Goal: Book appointment/travel/reservation

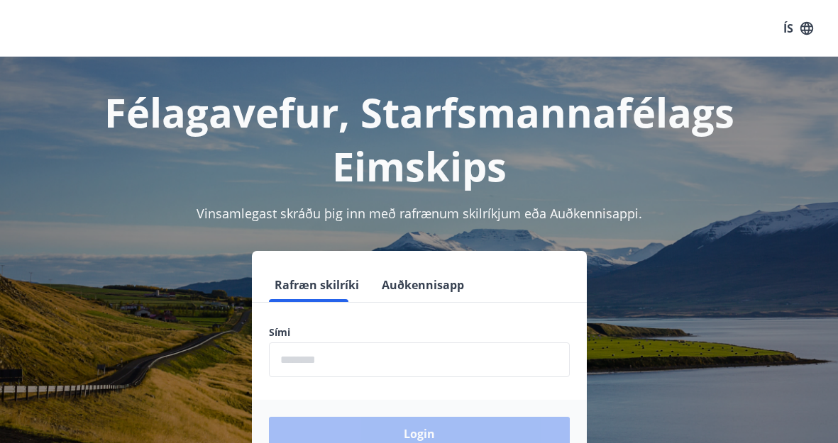
click at [370, 314] on form "Rafræn skilríki Auðkennisapp Sími ​ Login" at bounding box center [419, 368] width 335 height 200
click at [358, 353] on input "phone" at bounding box center [419, 360] width 301 height 35
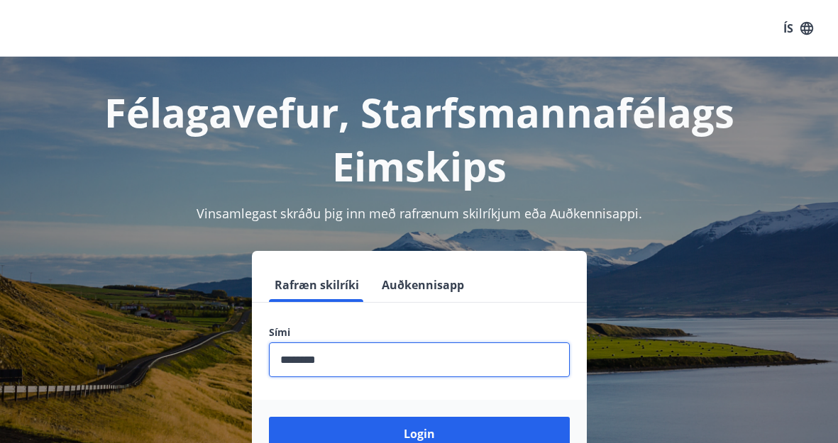
type input "********"
click at [269, 417] on button "Login" at bounding box center [419, 434] width 301 height 34
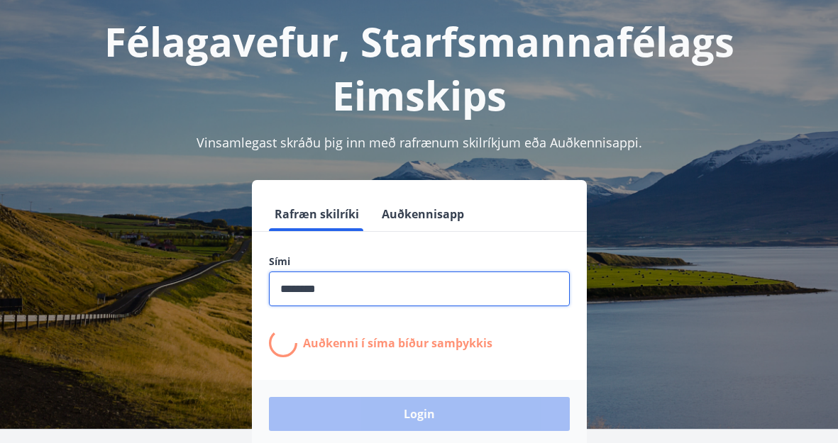
scroll to position [142, 0]
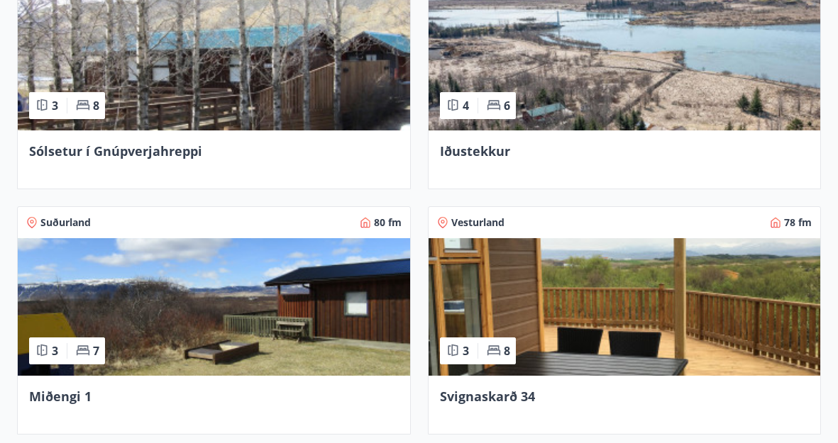
scroll to position [780, 0]
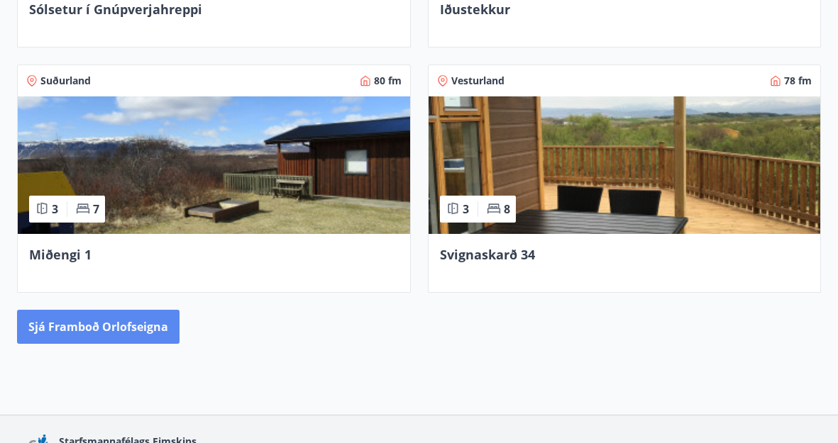
click at [104, 336] on button "Sjá framboð orlofseigna" at bounding box center [98, 327] width 162 height 34
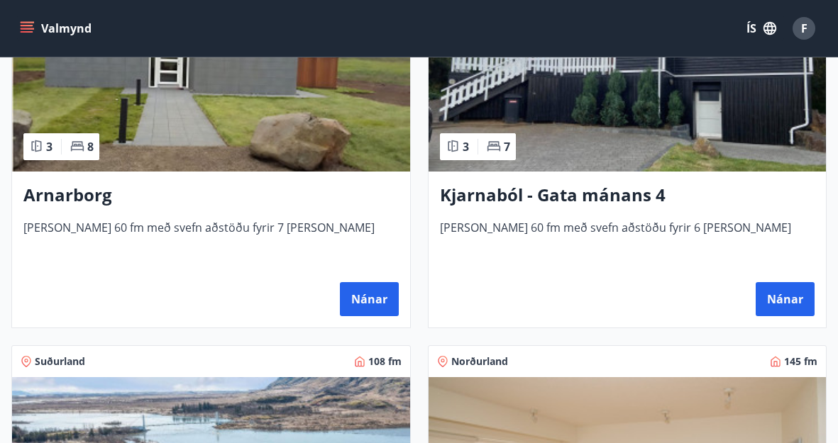
scroll to position [993, 0]
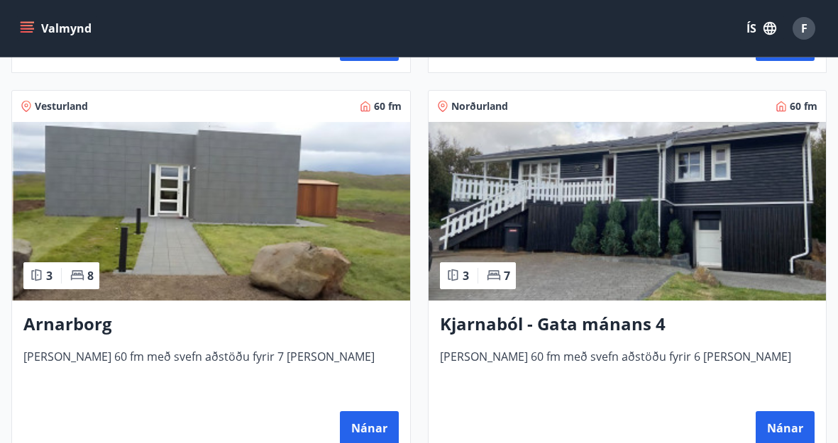
click at [550, 318] on h3 "Kjarnaból - Gata mánans 4" at bounding box center [627, 325] width 375 height 26
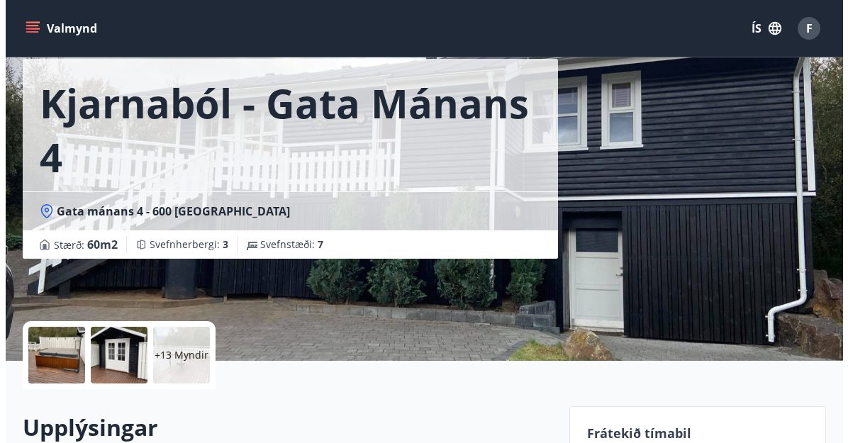
scroll to position [142, 0]
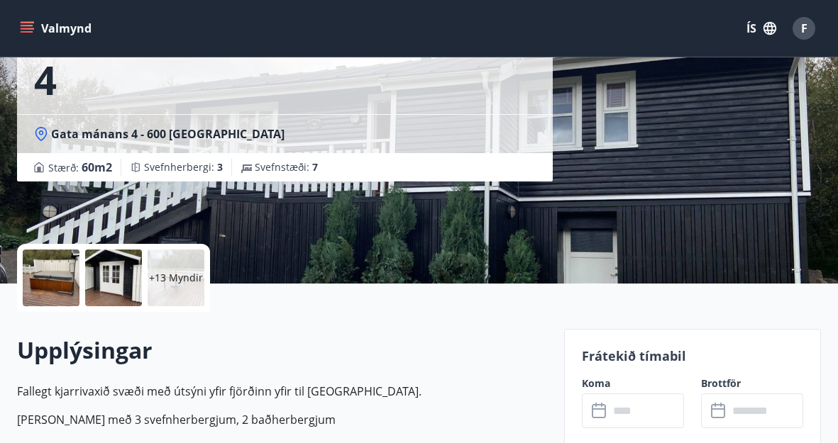
click at [72, 270] on div at bounding box center [51, 278] width 57 height 57
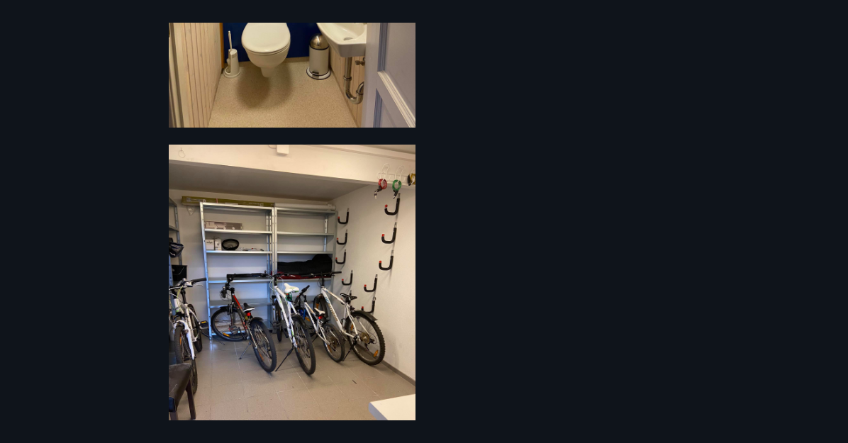
scroll to position [3108, 0]
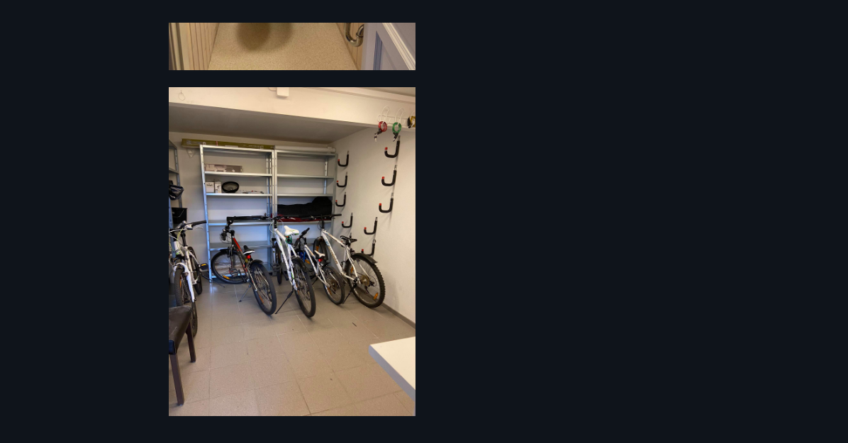
click at [652, 180] on div "19 Myndir" at bounding box center [424, 222] width 848 height 398
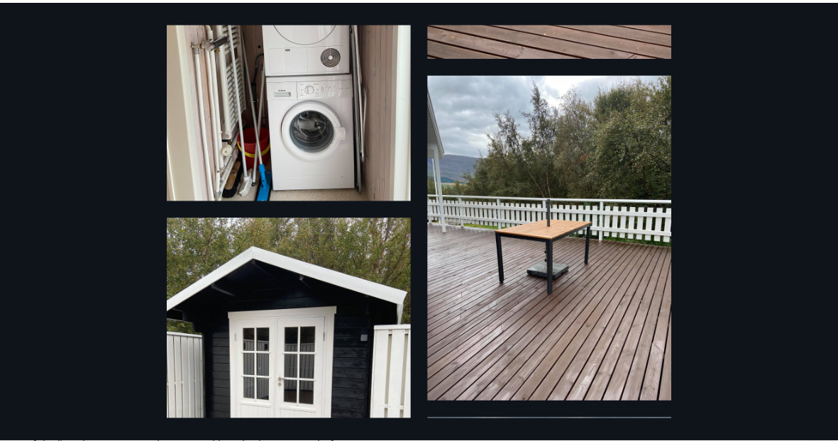
scroll to position [0, 0]
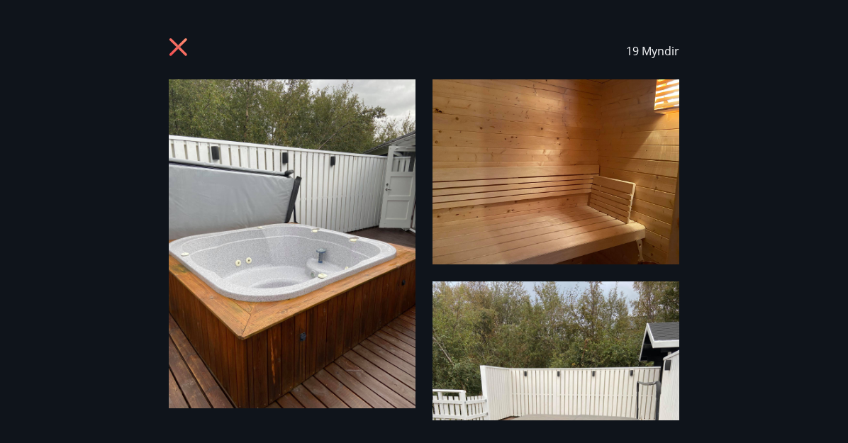
click at [175, 45] on icon at bounding box center [180, 49] width 23 height 23
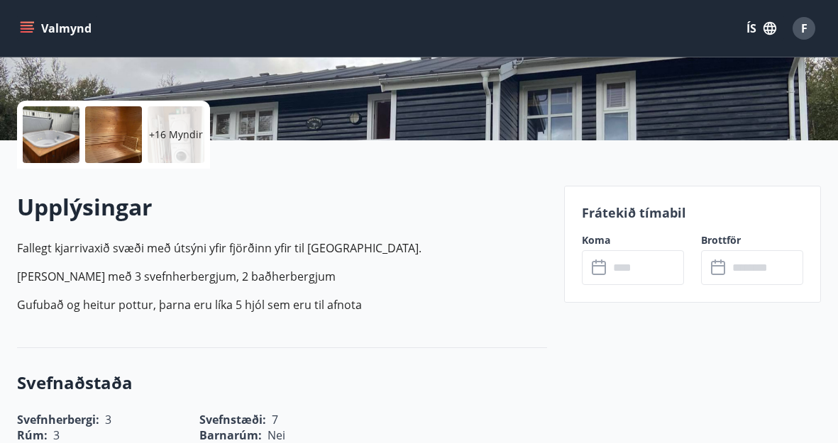
scroll to position [355, 0]
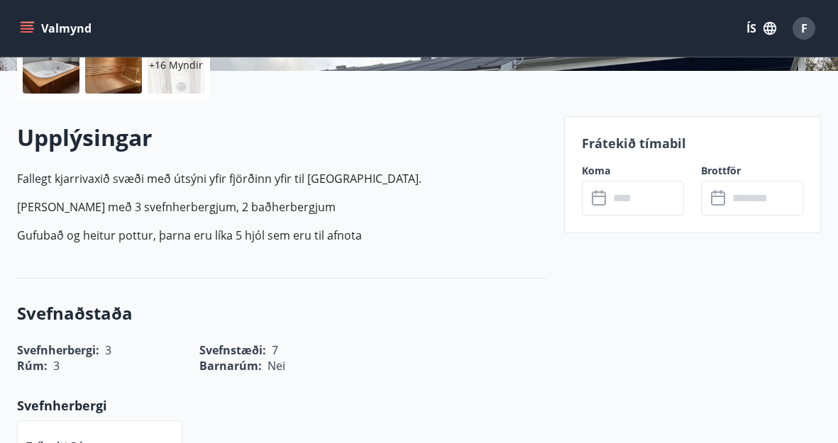
click at [626, 214] on input "text" at bounding box center [646, 198] width 75 height 35
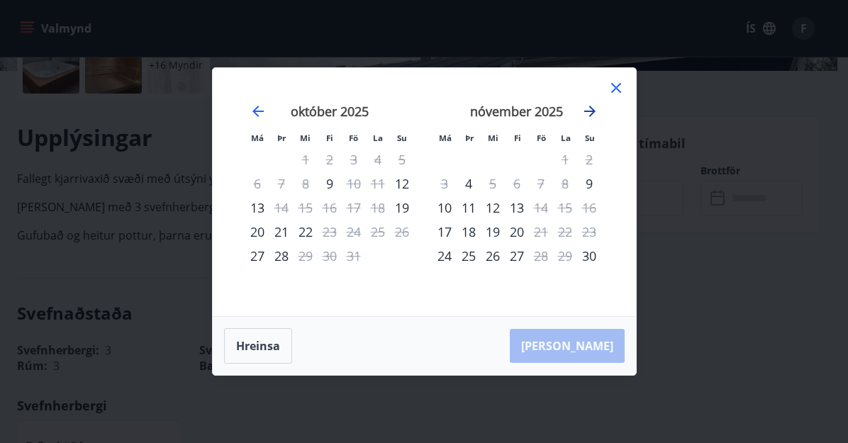
click at [597, 113] on icon "Move forward to switch to the next month." at bounding box center [590, 111] width 17 height 17
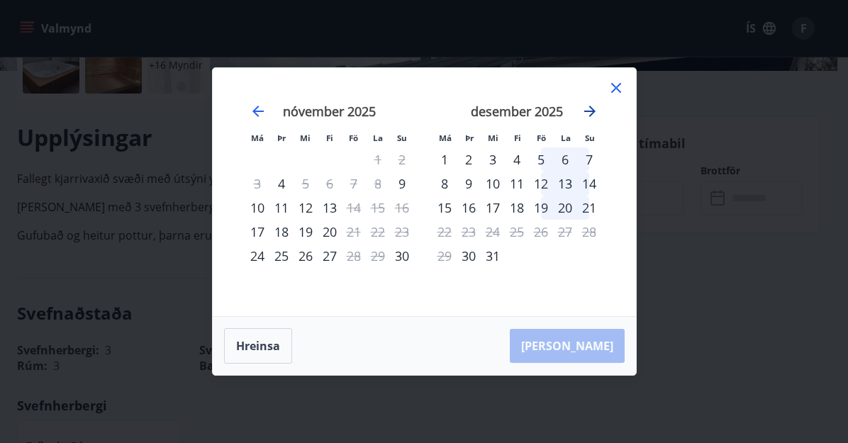
click at [597, 118] on icon "Move forward to switch to the next month." at bounding box center [590, 111] width 17 height 17
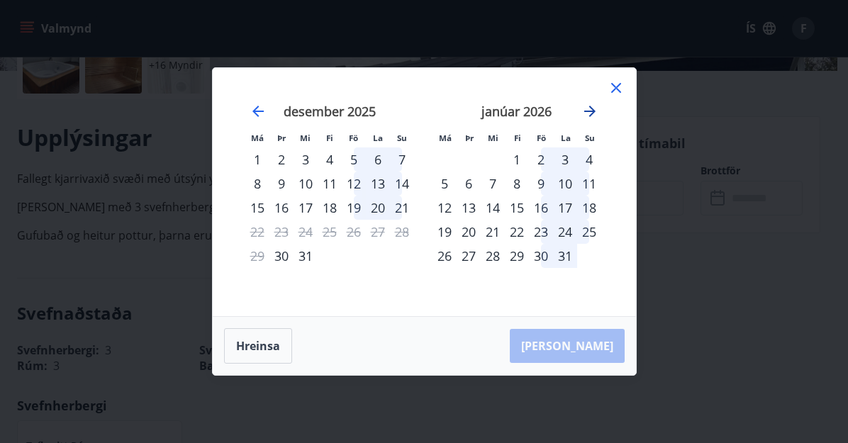
click at [591, 106] on icon "Move forward to switch to the next month." at bounding box center [590, 111] width 17 height 17
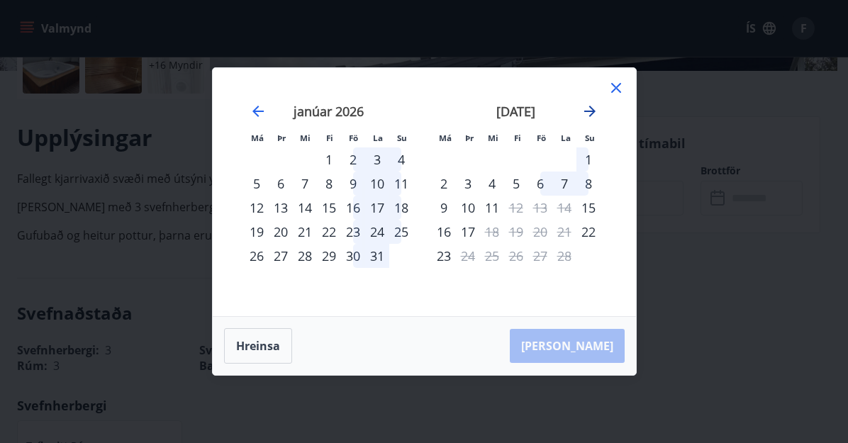
click at [591, 106] on icon "Move forward to switch to the next month." at bounding box center [590, 111] width 17 height 17
click at [589, 110] on icon "Move forward to switch to the next month." at bounding box center [590, 111] width 17 height 17
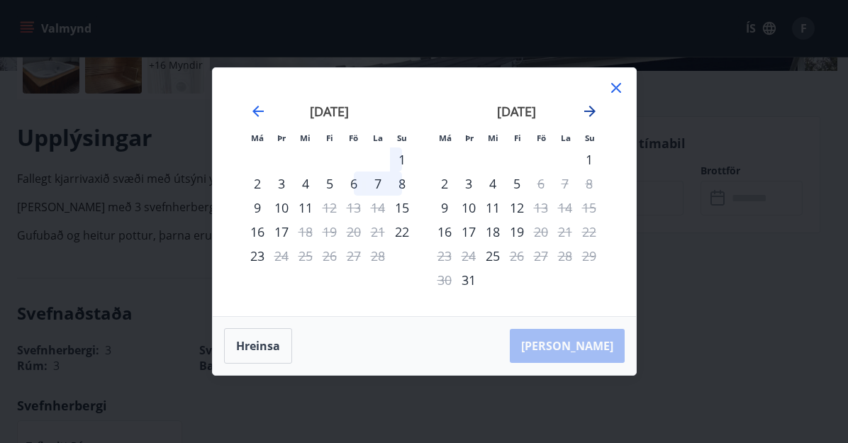
click at [587, 110] on icon "Move forward to switch to the next month." at bounding box center [590, 111] width 17 height 17
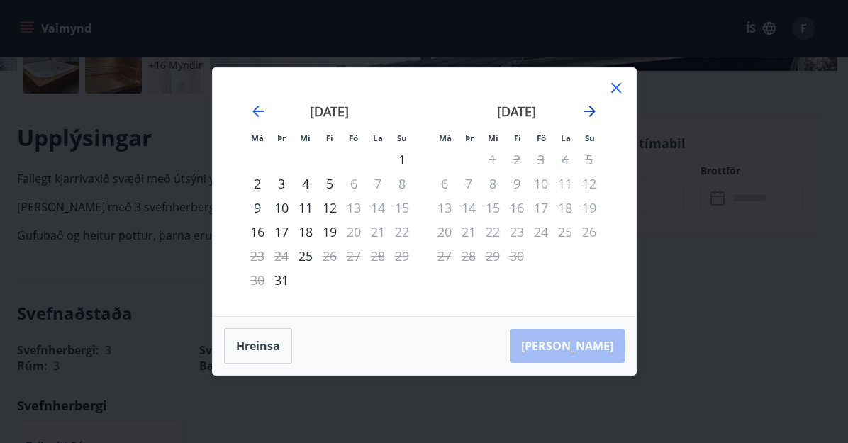
click at [587, 110] on icon "Move forward to switch to the next month." at bounding box center [590, 111] width 17 height 17
click at [583, 110] on icon "Move forward to switch to the next month." at bounding box center [590, 111] width 17 height 17
click at [617, 82] on icon at bounding box center [616, 87] width 17 height 17
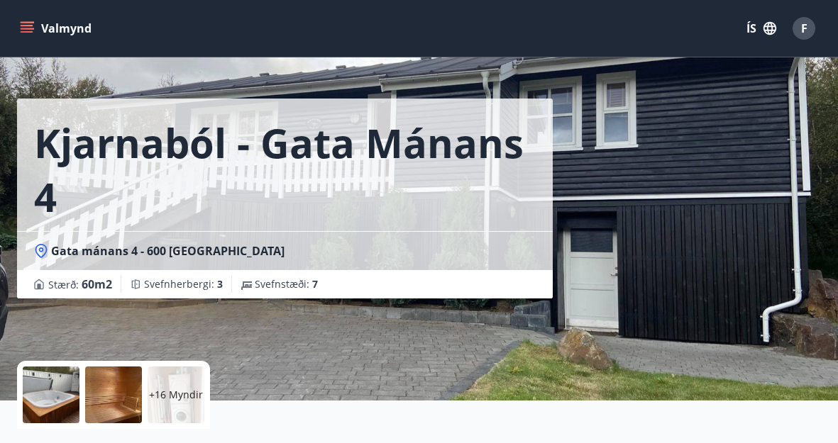
scroll to position [0, 0]
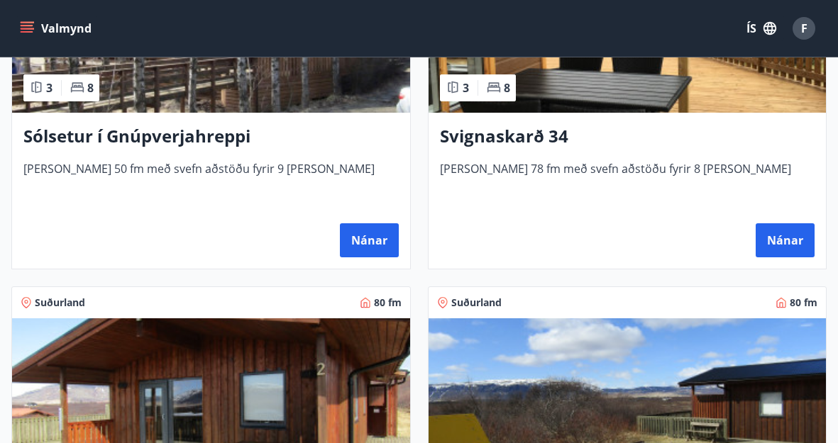
scroll to position [231, 0]
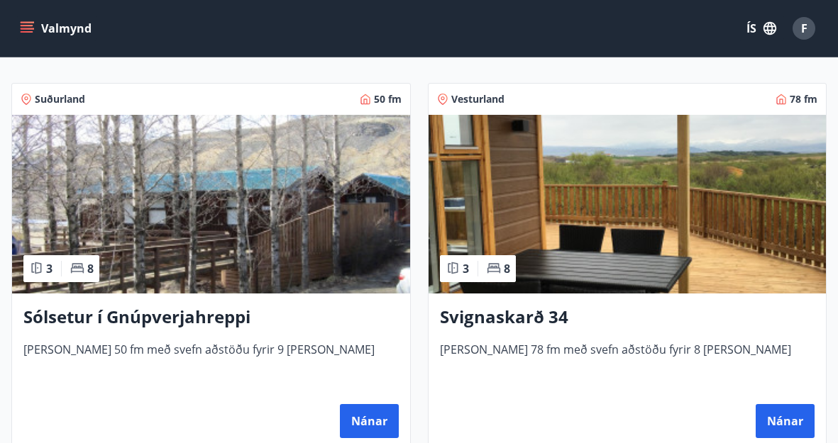
click at [164, 317] on h3 "Sólsetur í Gnúpverjahreppi" at bounding box center [210, 318] width 375 height 26
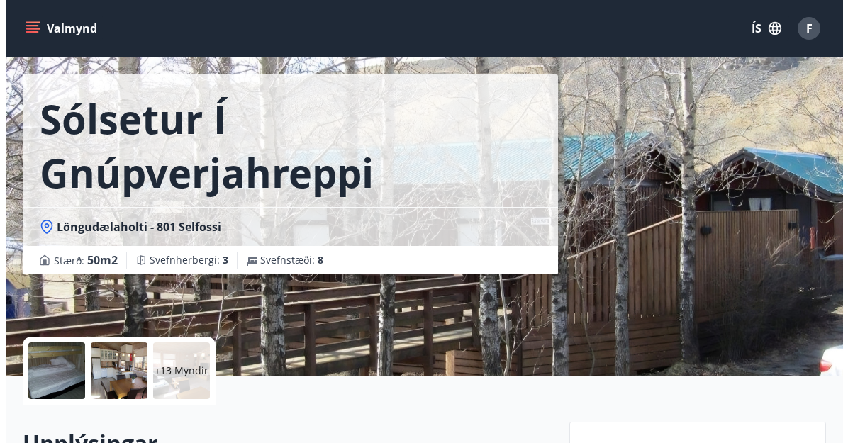
scroll to position [71, 0]
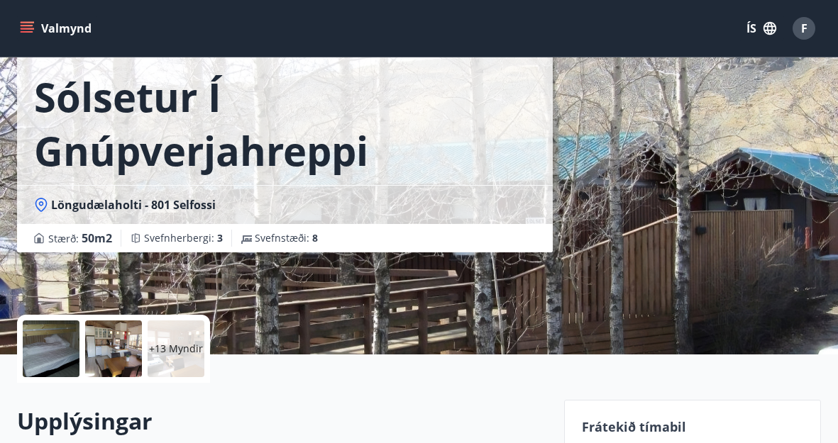
click at [67, 355] on div at bounding box center [51, 349] width 57 height 57
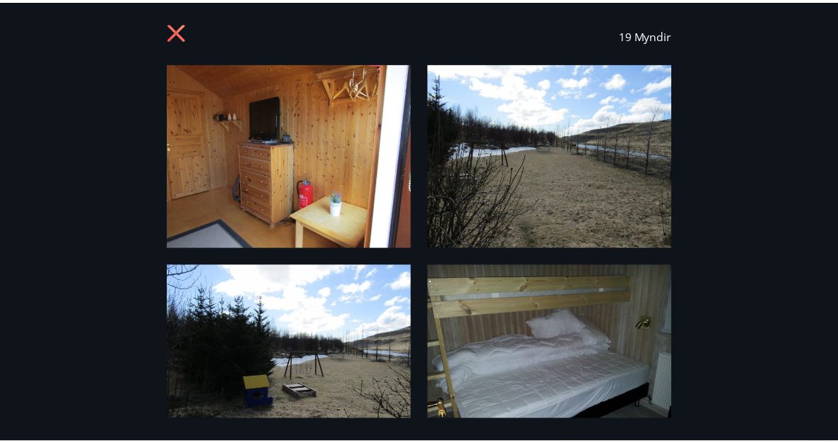
scroll to position [0, 0]
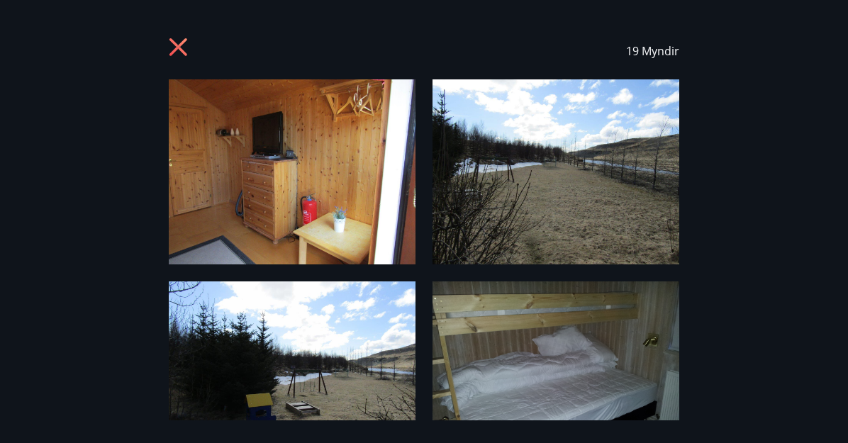
click at [670, 155] on img at bounding box center [556, 171] width 247 height 185
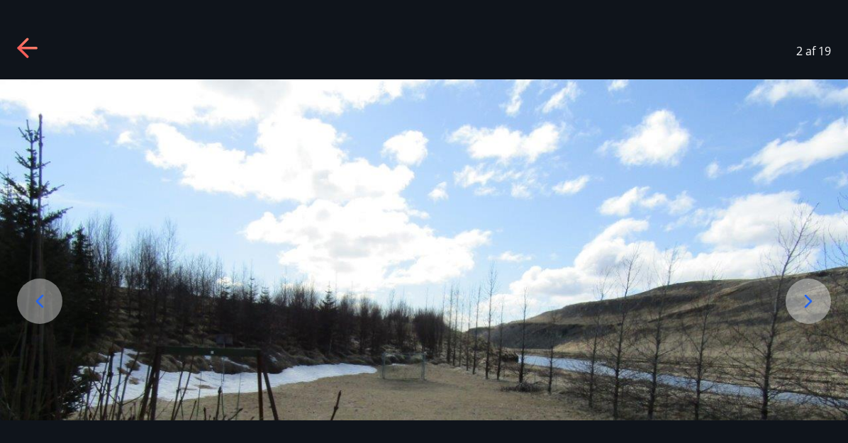
click at [26, 52] on icon at bounding box center [28, 49] width 23 height 23
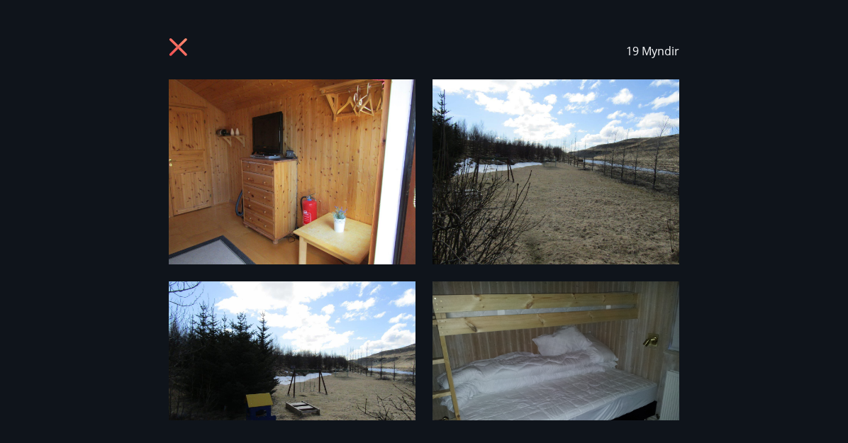
click at [171, 49] on icon at bounding box center [180, 49] width 23 height 23
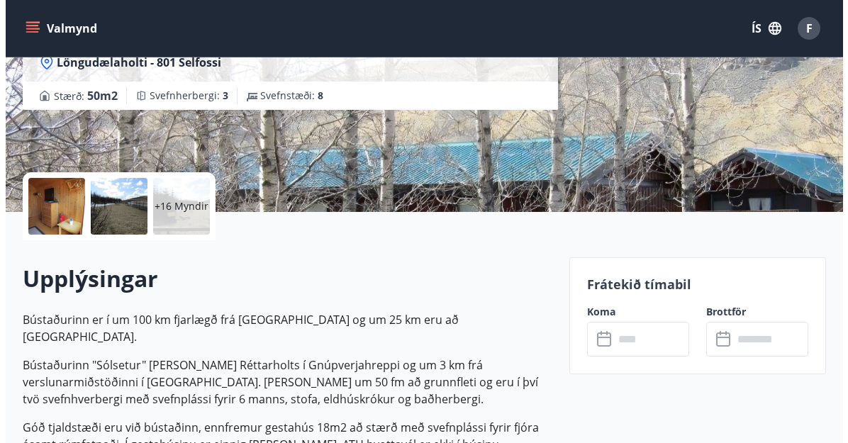
scroll to position [213, 0]
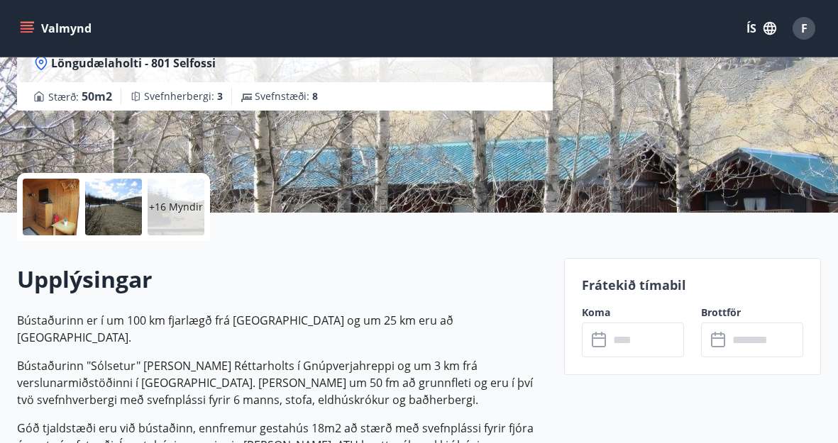
click at [185, 216] on div "+16 Myndir" at bounding box center [176, 207] width 57 height 57
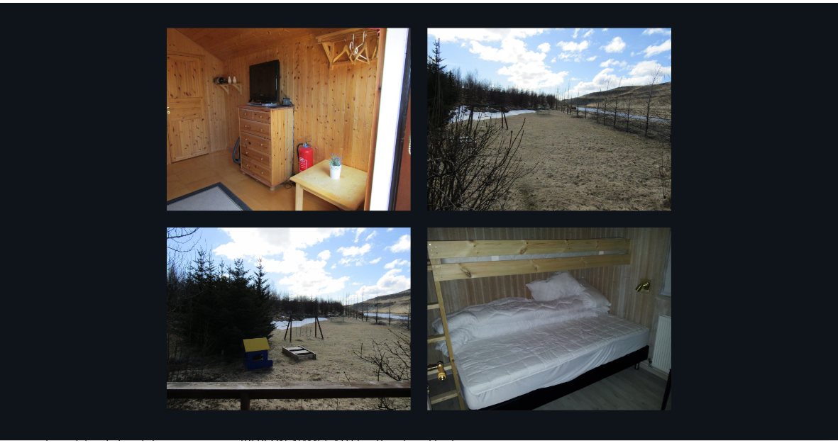
scroll to position [0, 0]
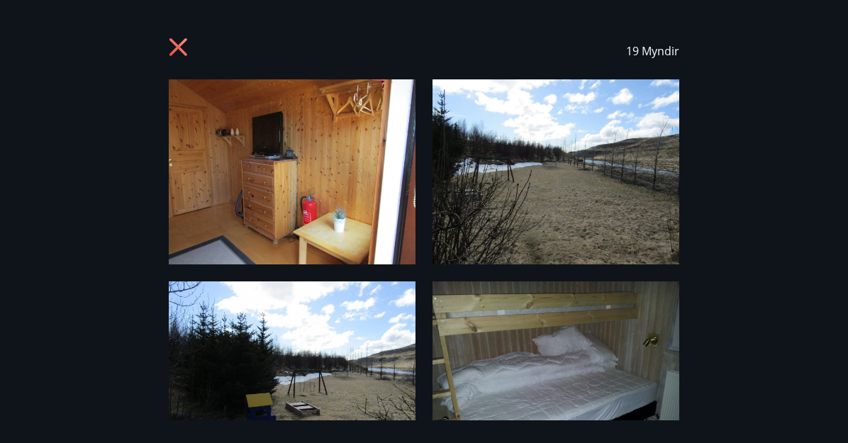
click at [177, 47] on icon at bounding box center [179, 47] width 18 height 18
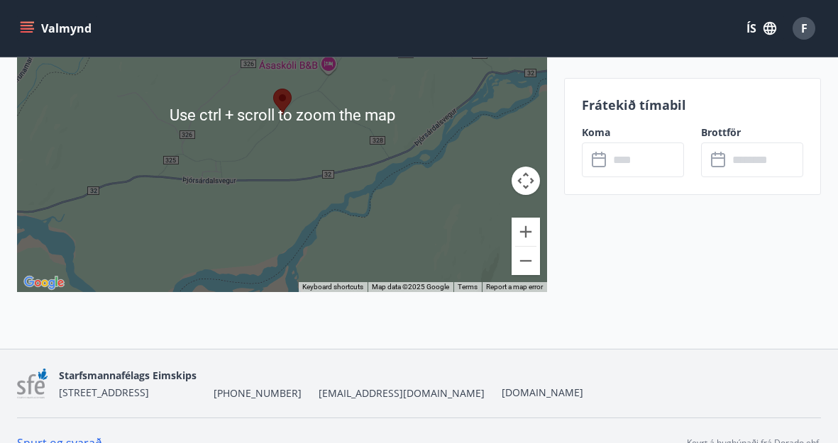
scroll to position [2505, 0]
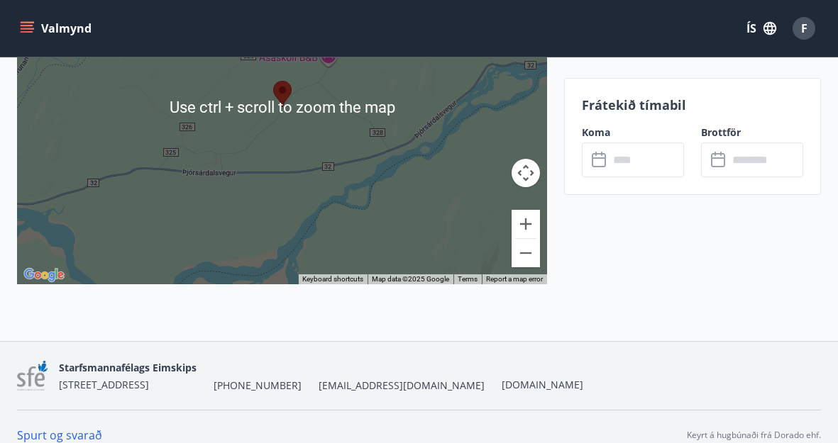
drag, startPoint x: 660, startPoint y: 270, endPoint x: 635, endPoint y: 251, distance: 31.9
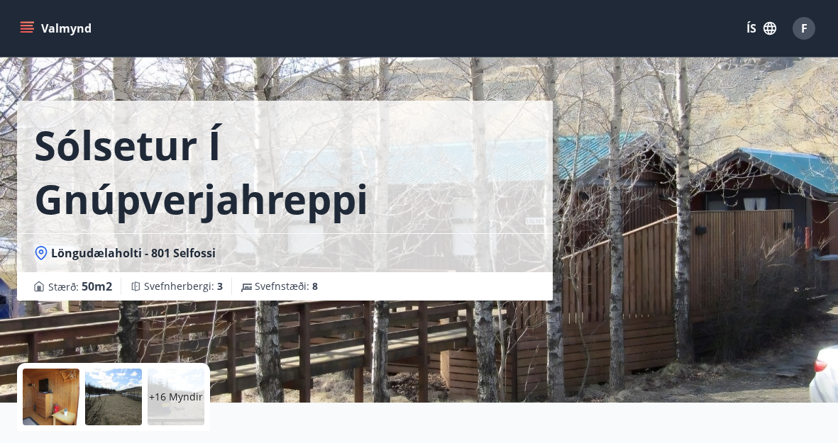
scroll to position [0, 0]
